Goal: Book appointment/travel/reservation

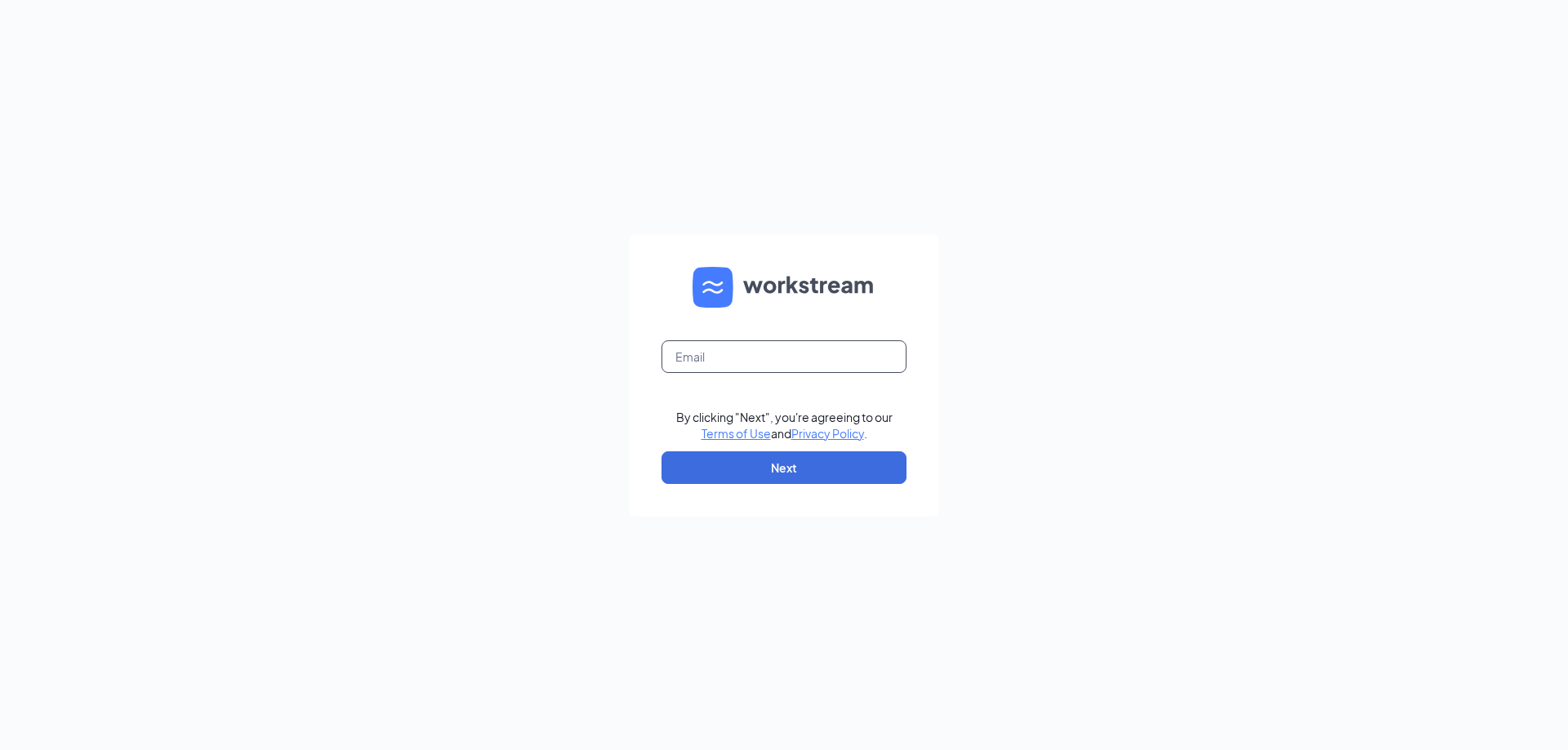
click at [817, 353] on input "text" at bounding box center [784, 357] width 245 height 32
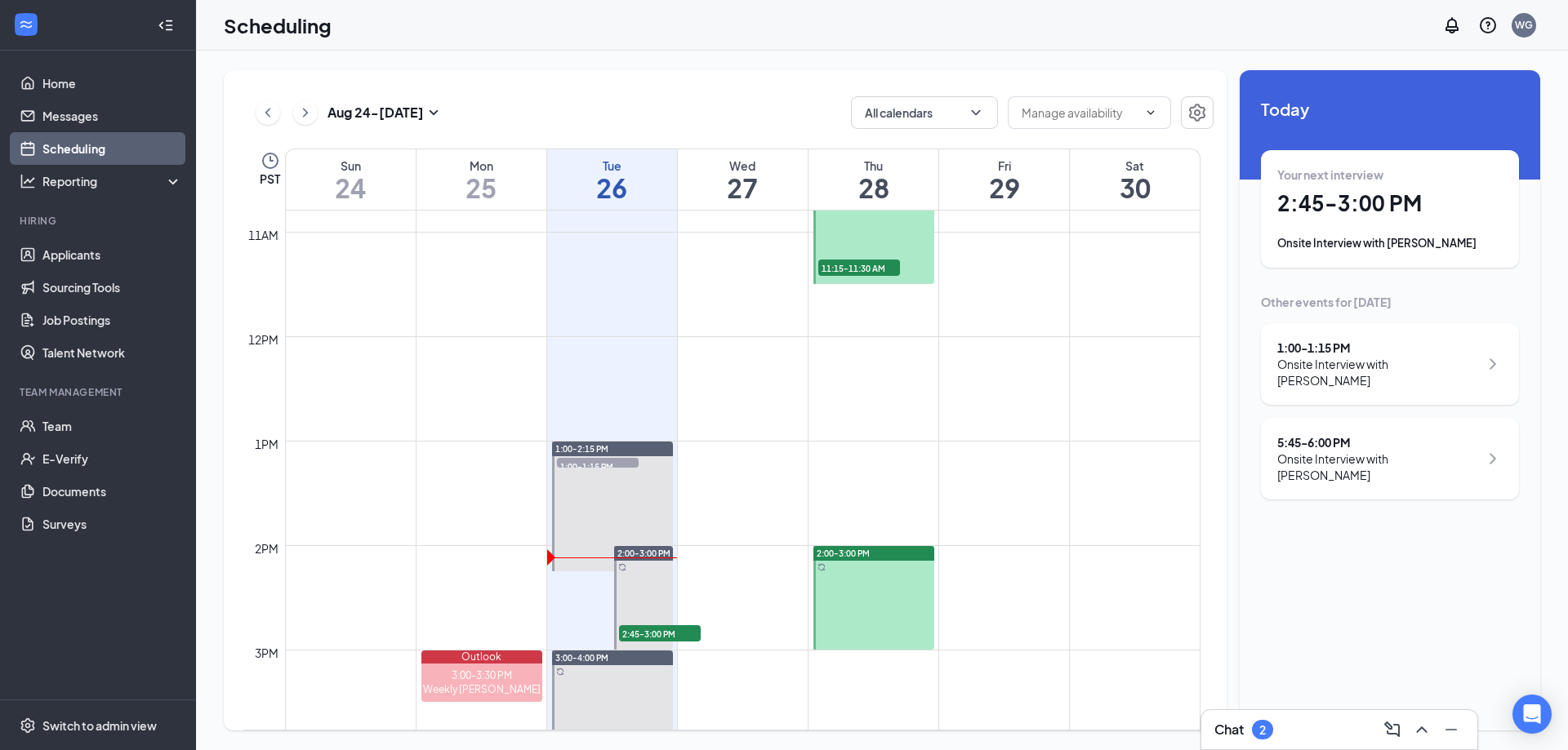
scroll to position [1292, 0]
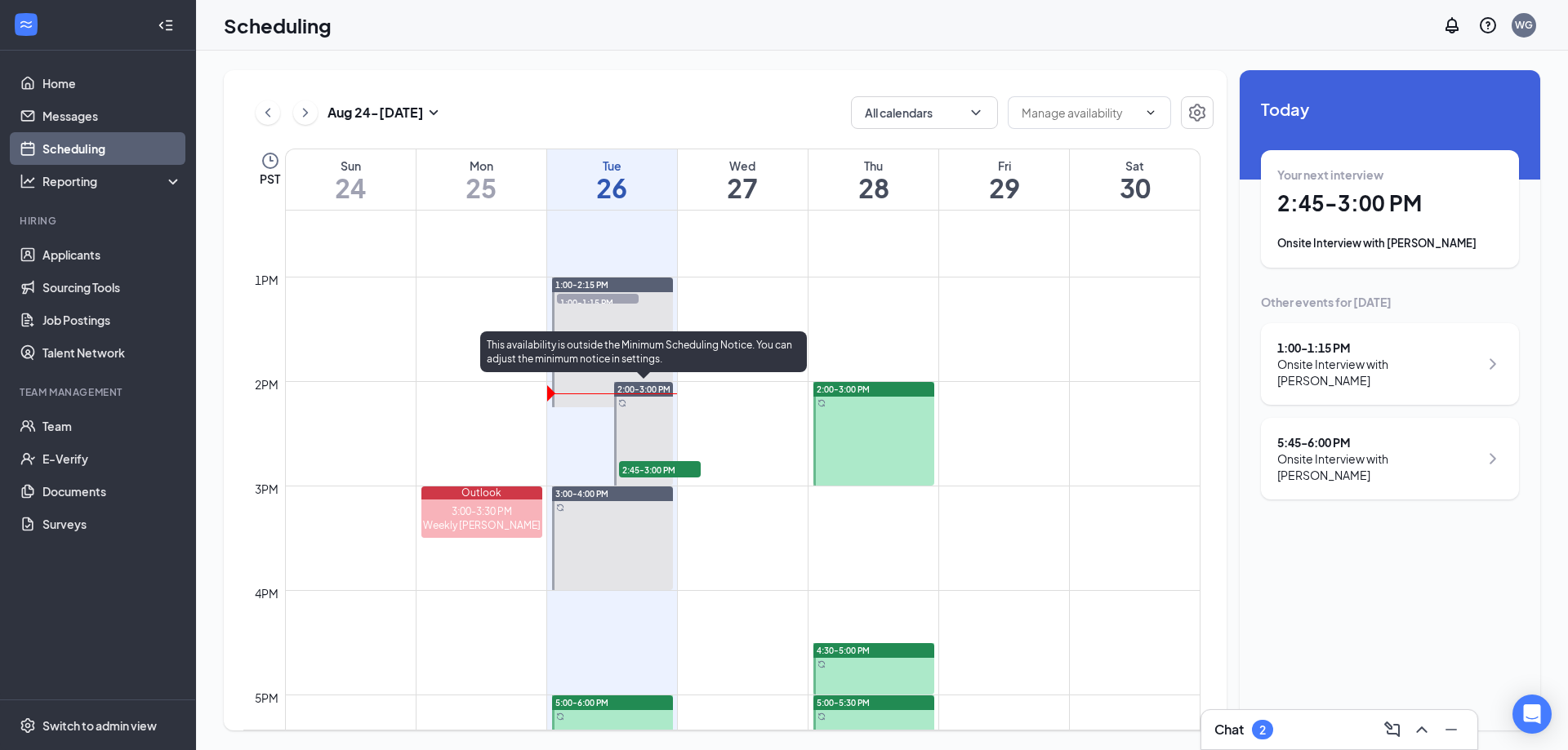
click at [659, 464] on span "2:45-3:00 PM" at bounding box center [659, 469] width 81 height 16
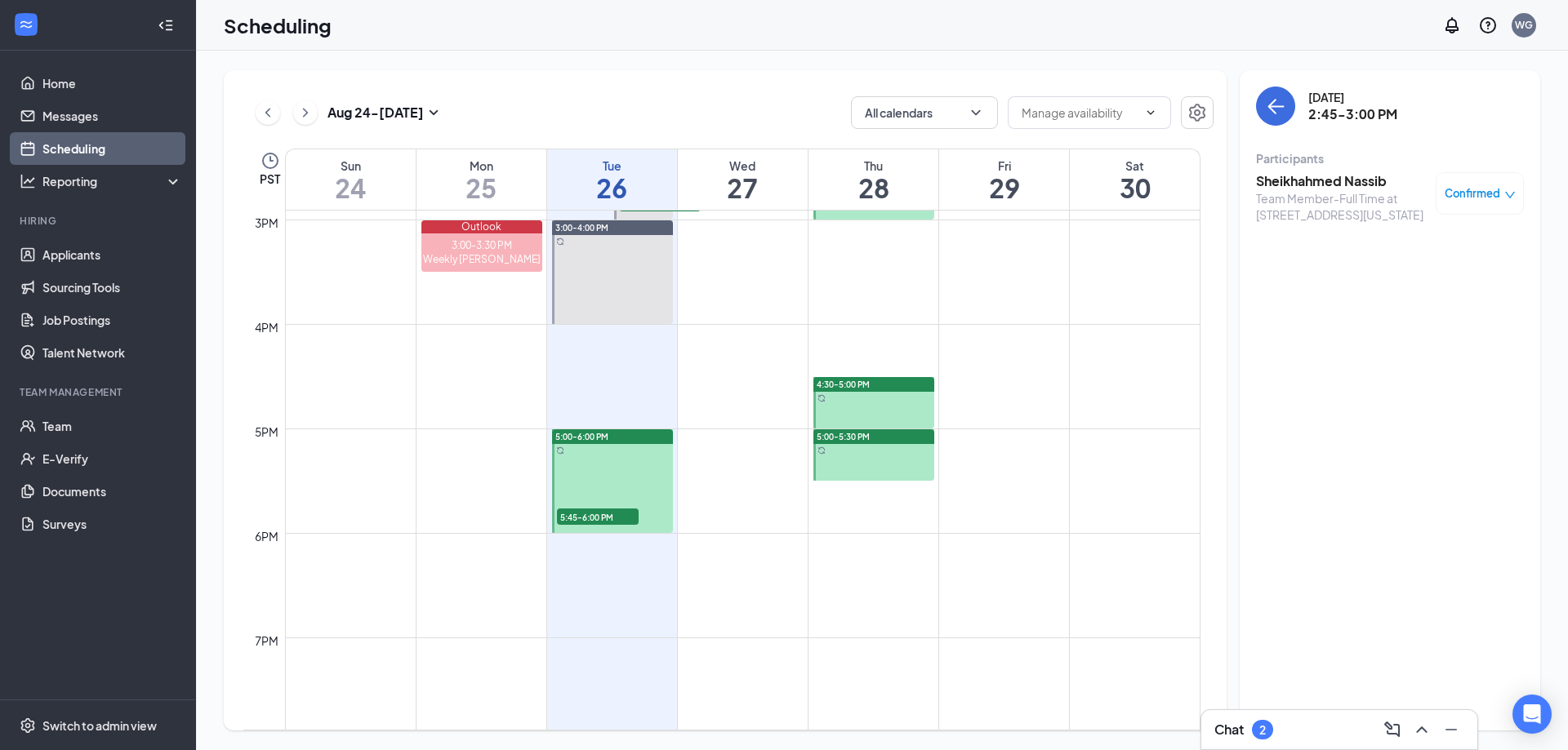
scroll to position [1700, 0]
